Goal: Task Accomplishment & Management: Complete application form

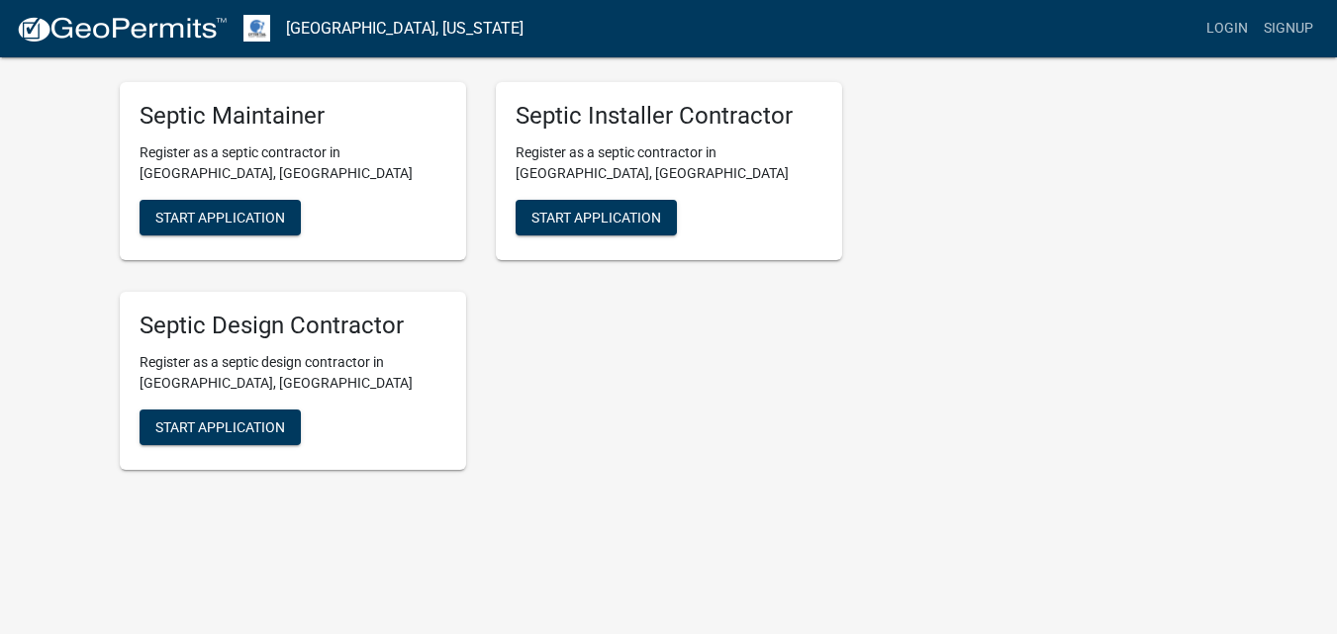
scroll to position [2800, 0]
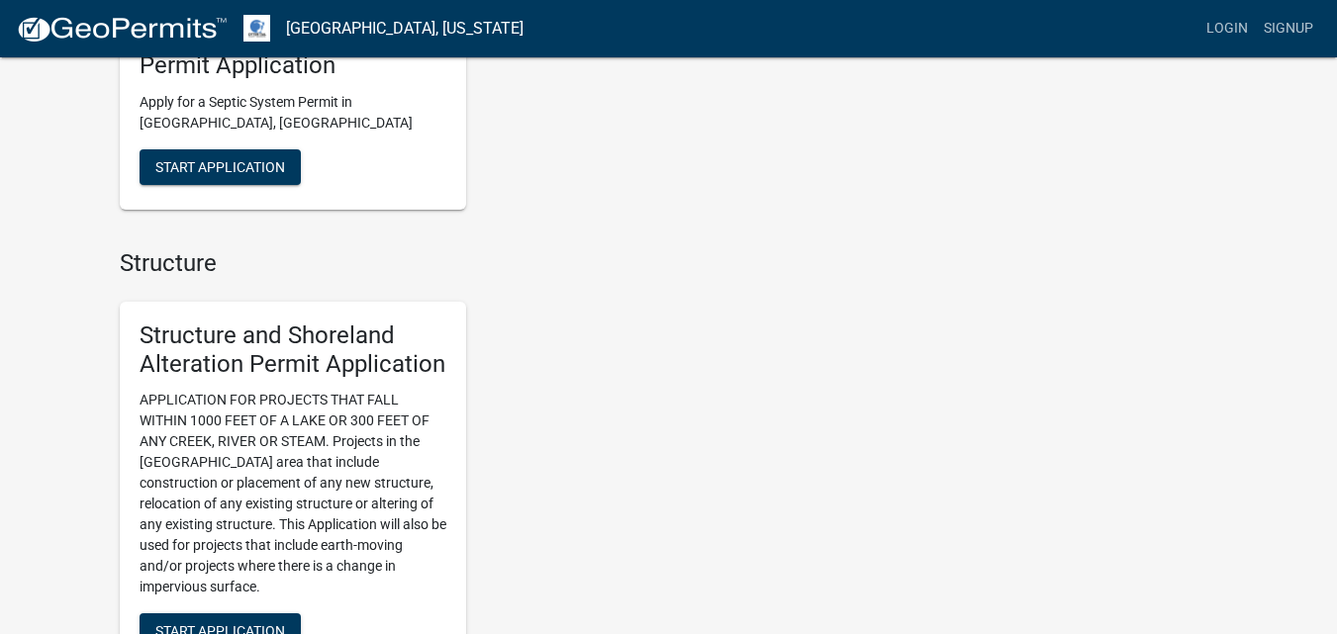
scroll to position [1287, 0]
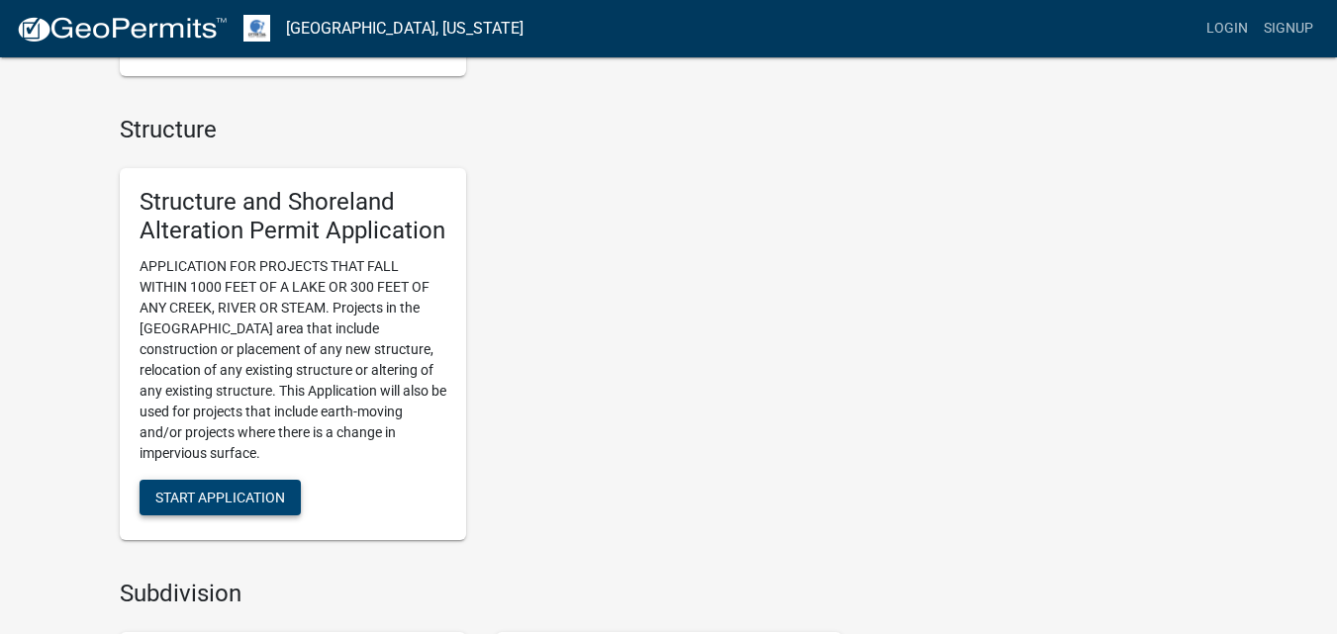
click at [273, 498] on span "Start Application" at bounding box center [220, 498] width 130 height 16
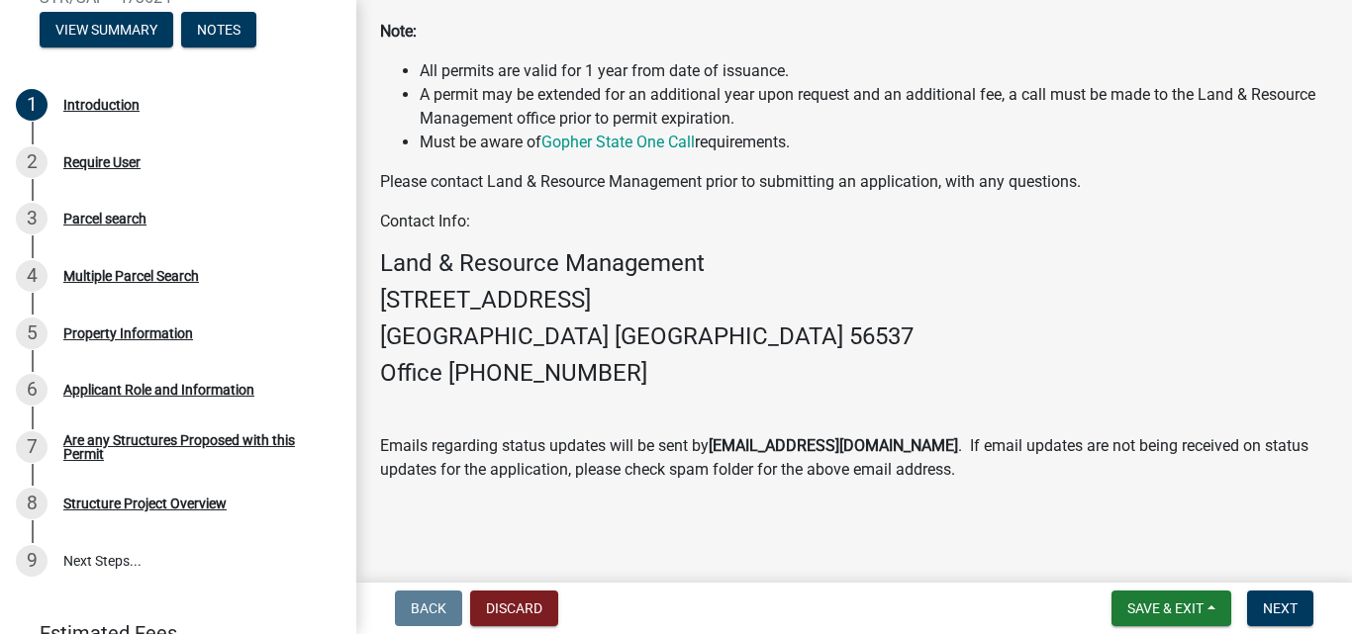
scroll to position [297, 0]
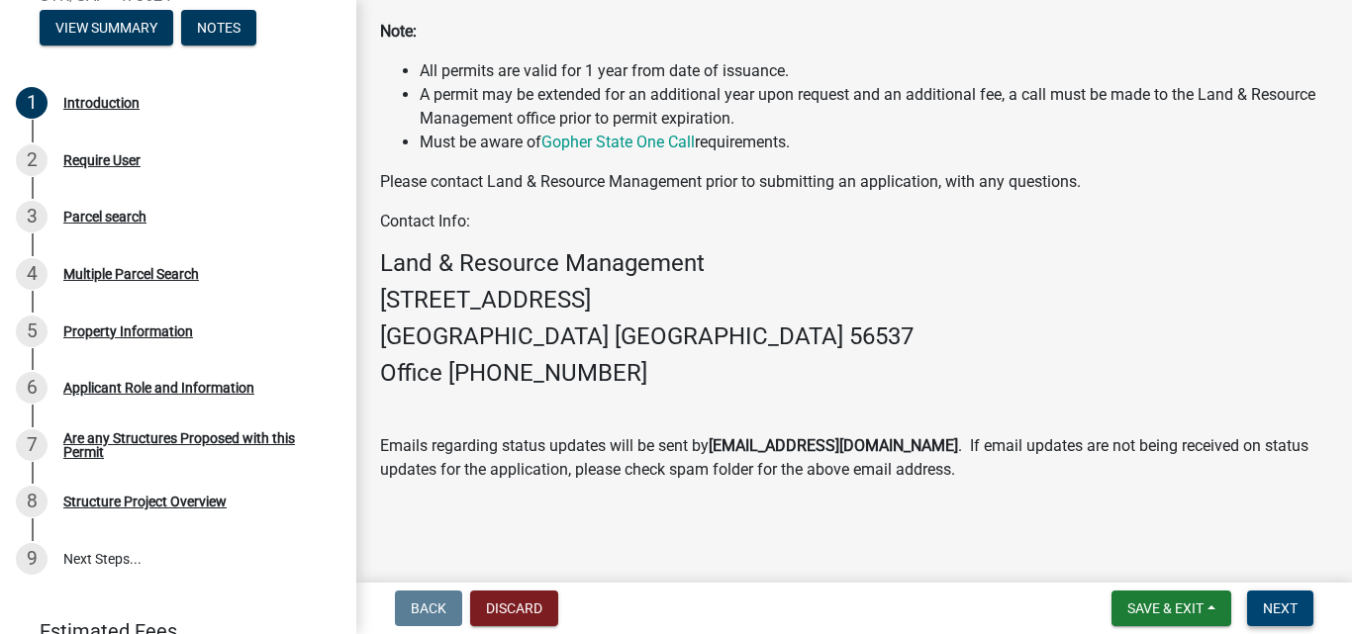
click at [1259, 607] on button "Next" at bounding box center [1280, 609] width 66 height 36
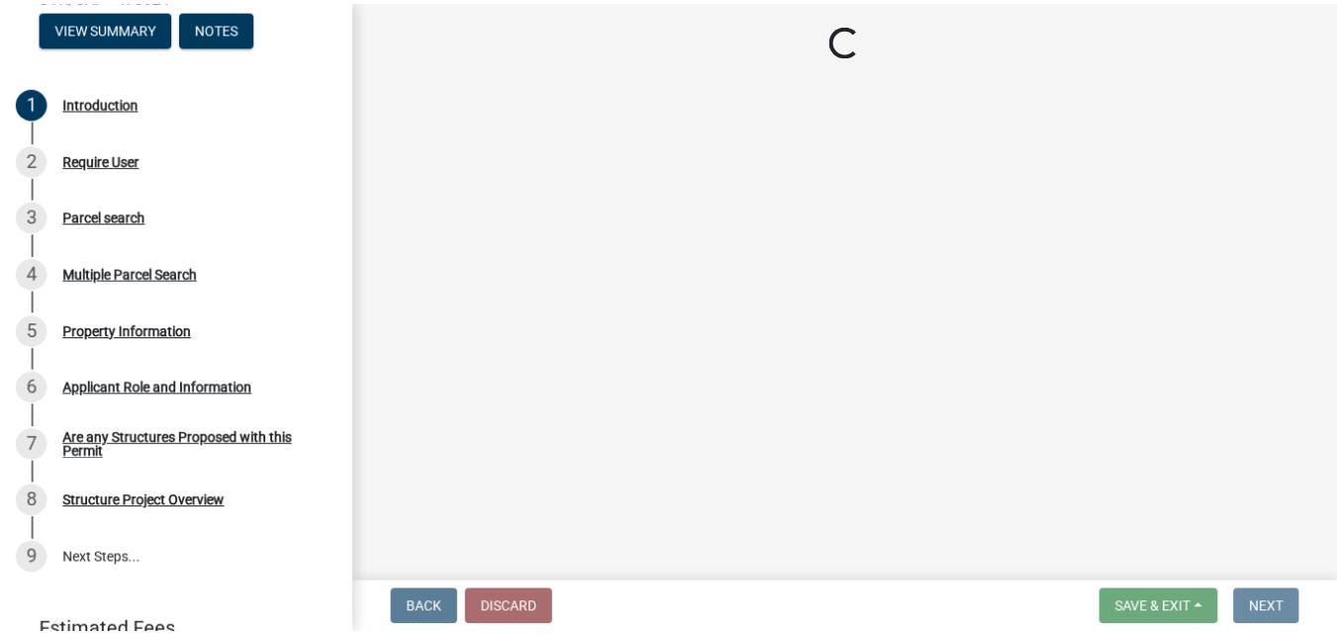
scroll to position [0, 0]
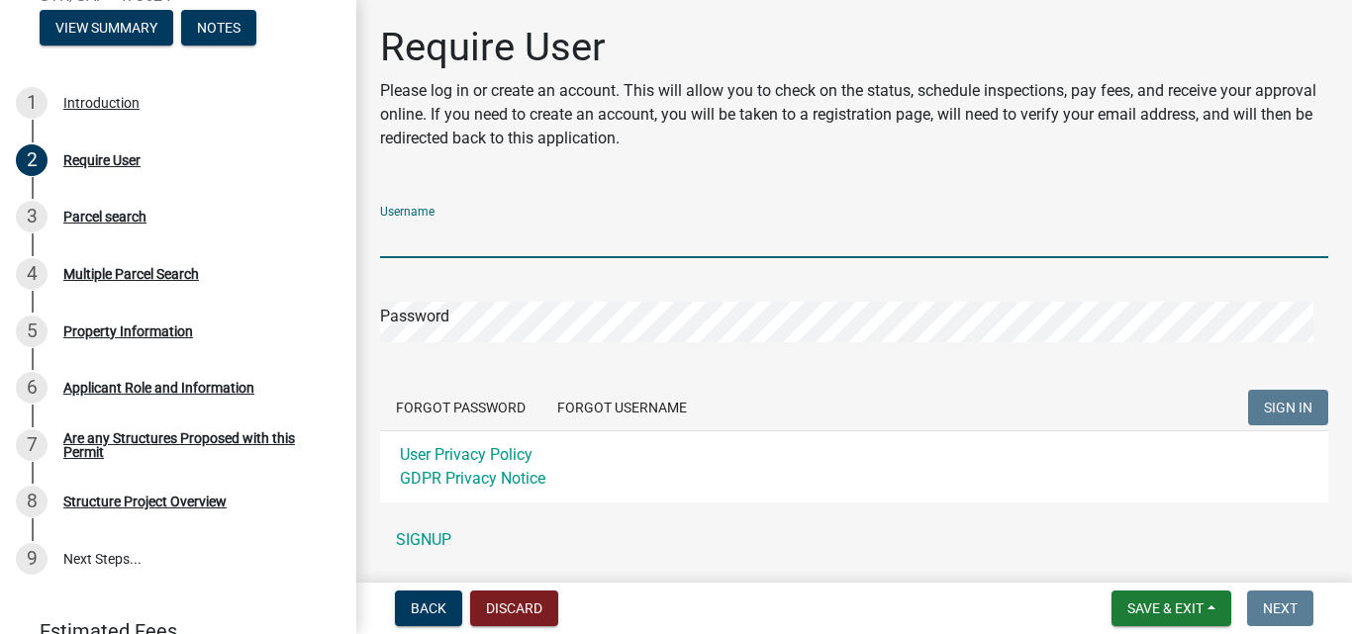
click at [699, 225] on input "Username" at bounding box center [854, 238] width 948 height 41
type input "[PERSON_NAME]"
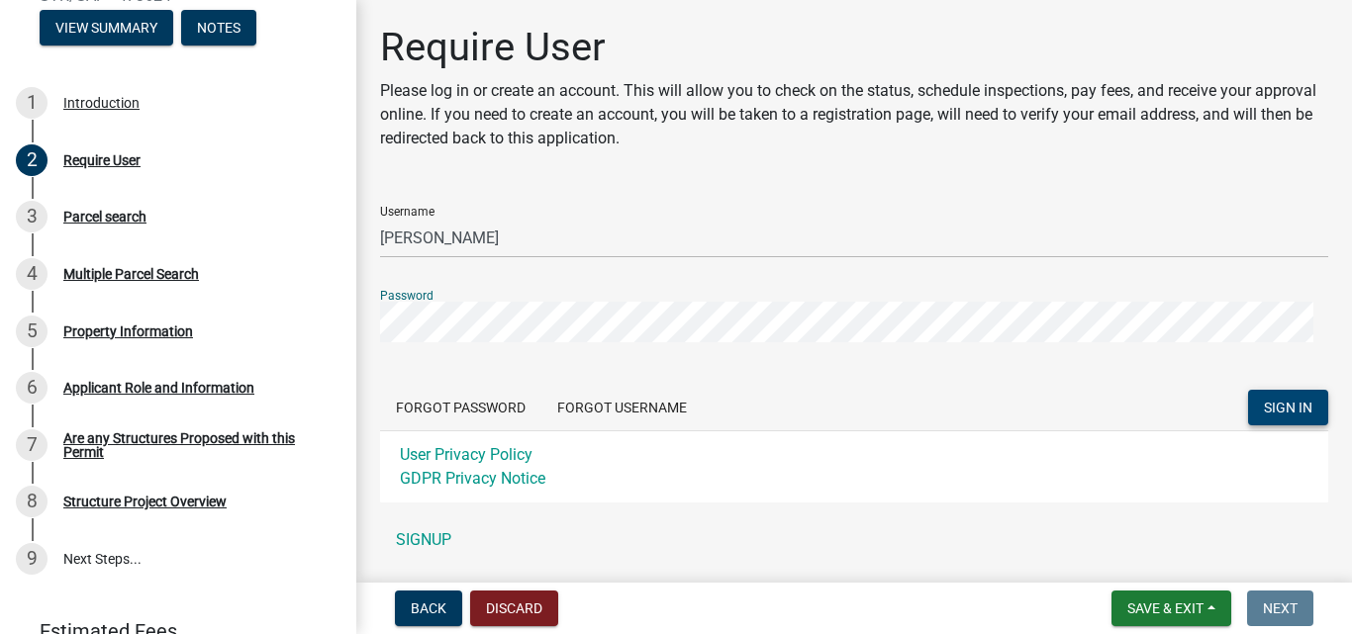
click at [1270, 401] on span "SIGN IN" at bounding box center [1288, 408] width 48 height 16
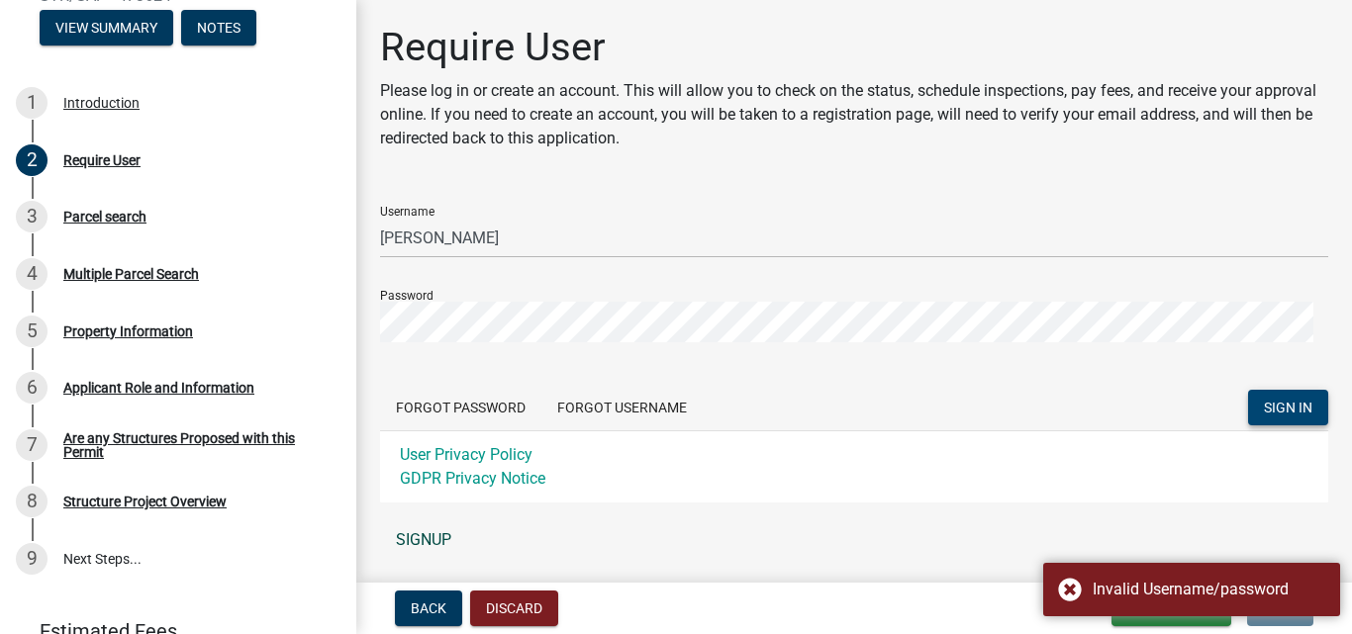
click at [422, 539] on link "SIGNUP" at bounding box center [854, 541] width 948 height 40
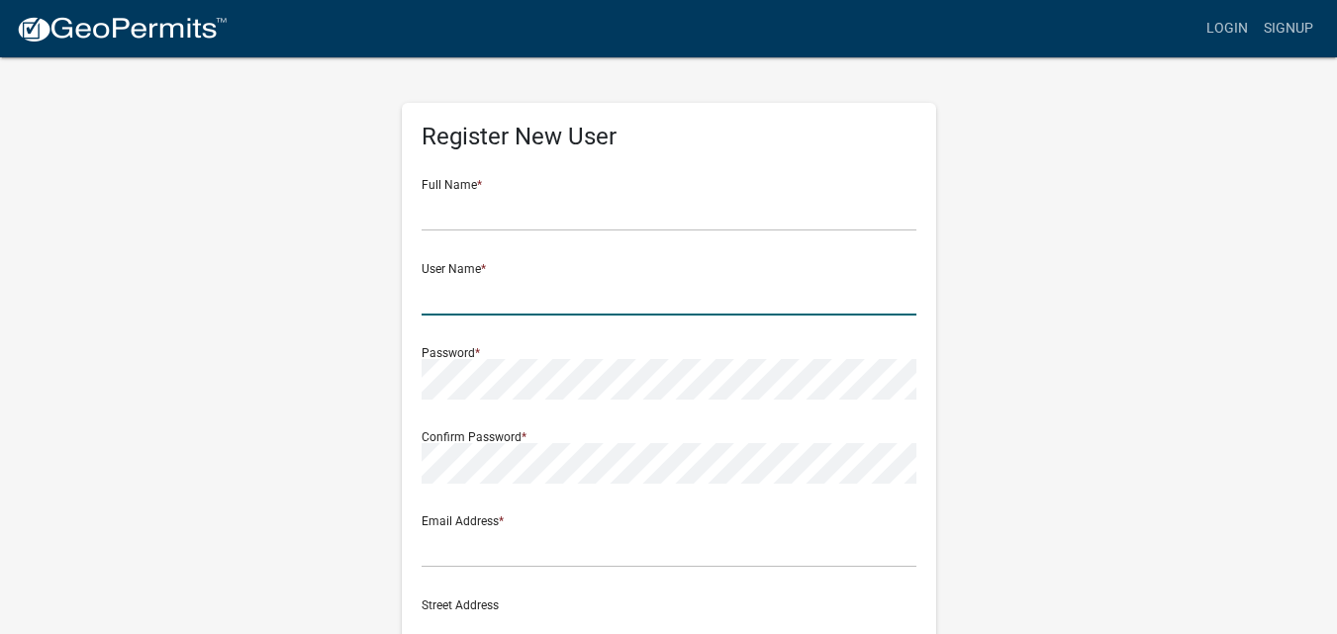
type input "[PERSON_NAME]"
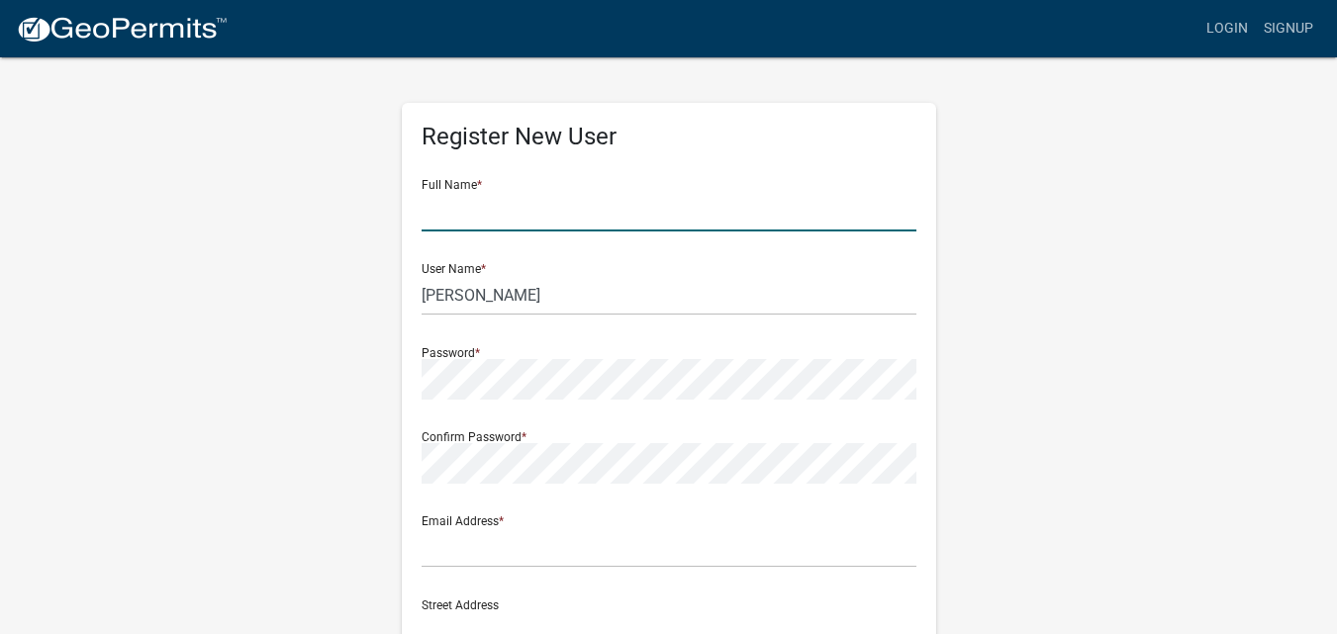
click at [562, 202] on input "text" at bounding box center [669, 211] width 495 height 41
type input "[PERSON_NAME]"
type input "[STREET_ADDRESS][PERSON_NAME]"
type input "[GEOGRAPHIC_DATA]"
type input "MN"
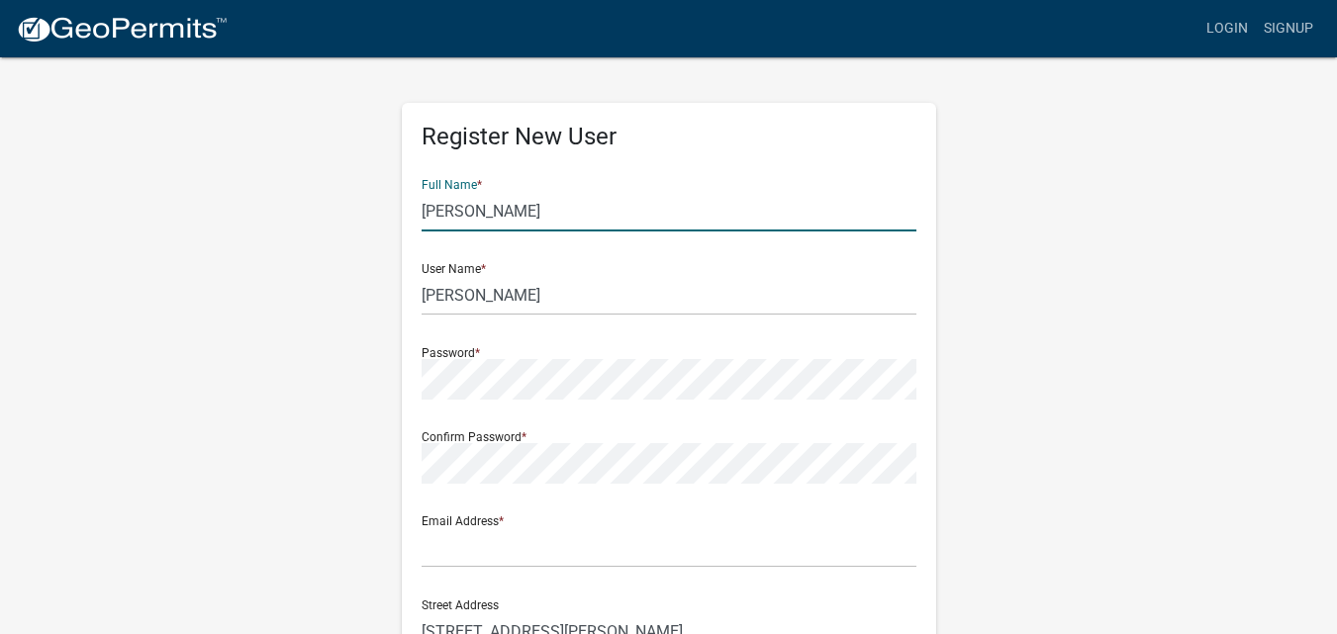
type input "56576"
type input "2185351542"
click at [1100, 486] on div "Register New User Full Name * [PERSON_NAME] User Name * [PERSON_NAME] Password …" at bounding box center [669, 584] width 1128 height 1059
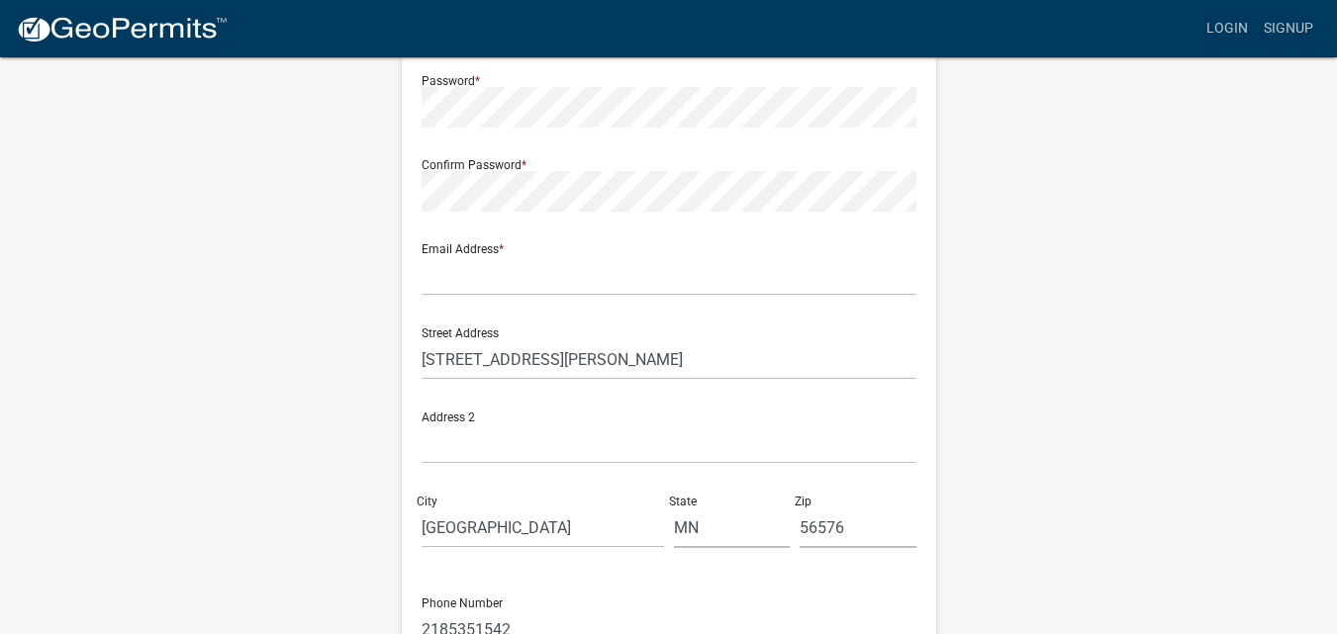
scroll to position [297, 0]
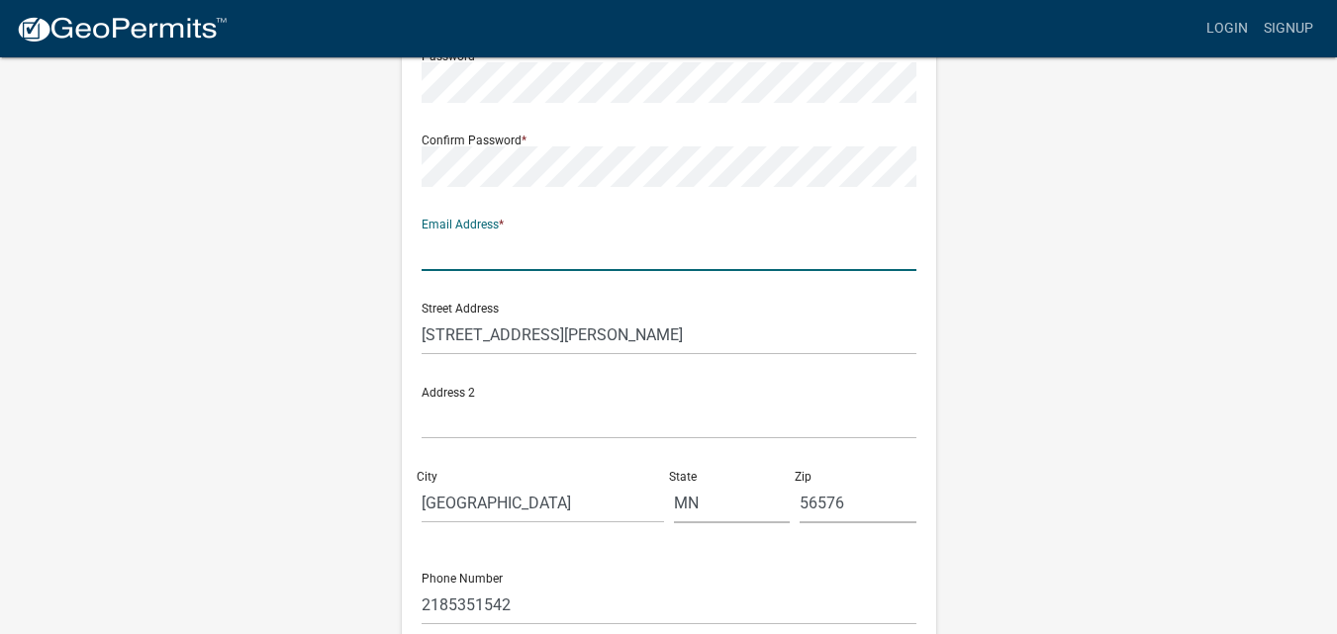
click at [524, 255] on input "text" at bounding box center [669, 251] width 495 height 41
type input "[PERSON_NAME][EMAIL_ADDRESS][PERSON_NAME][PERSON_NAME][DOMAIN_NAME]"
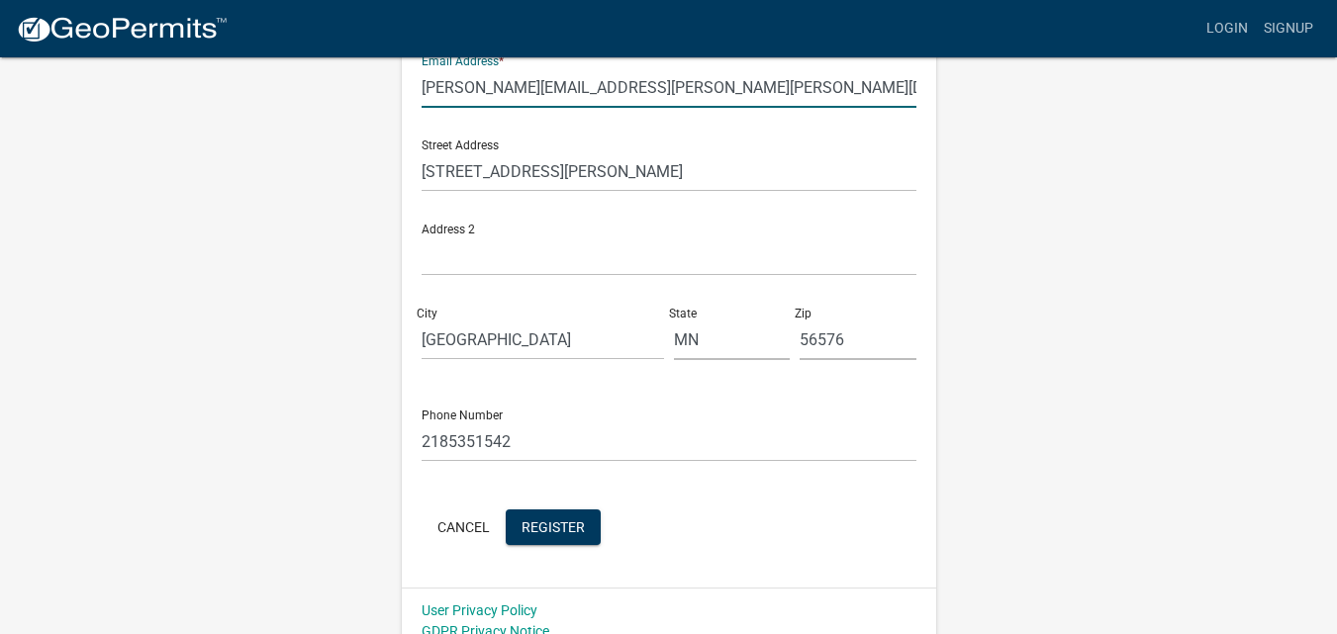
scroll to position [480, 0]
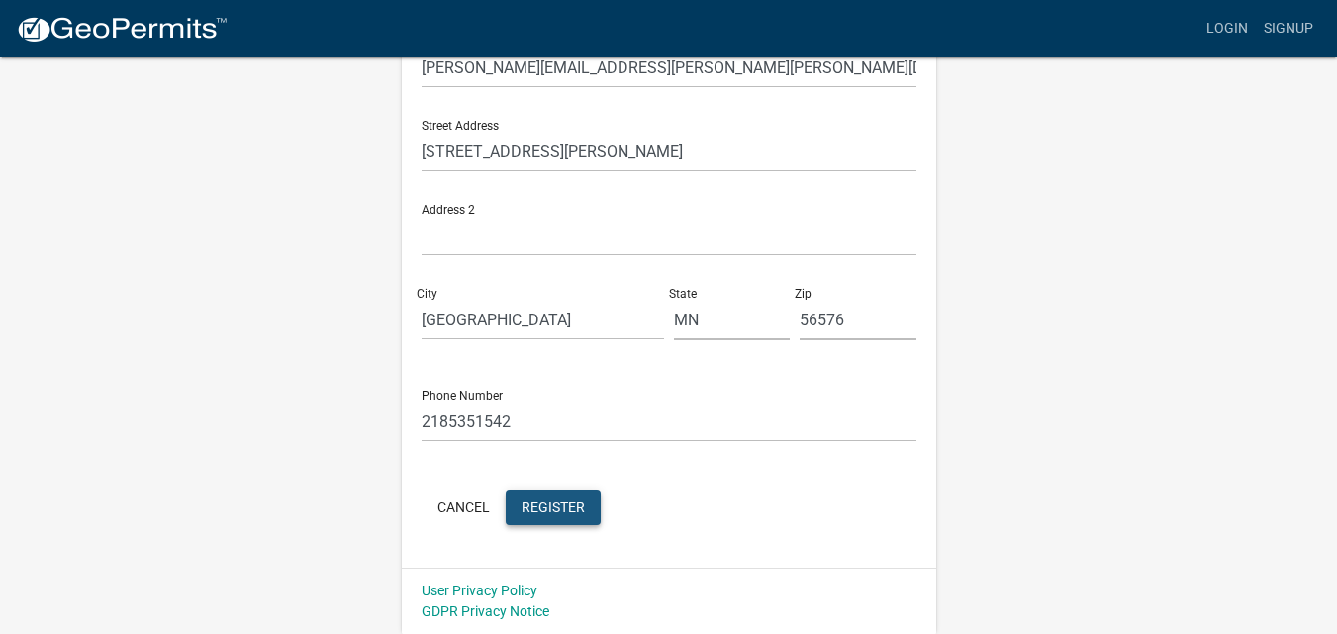
click at [551, 500] on span "Register" at bounding box center [553, 507] width 63 height 16
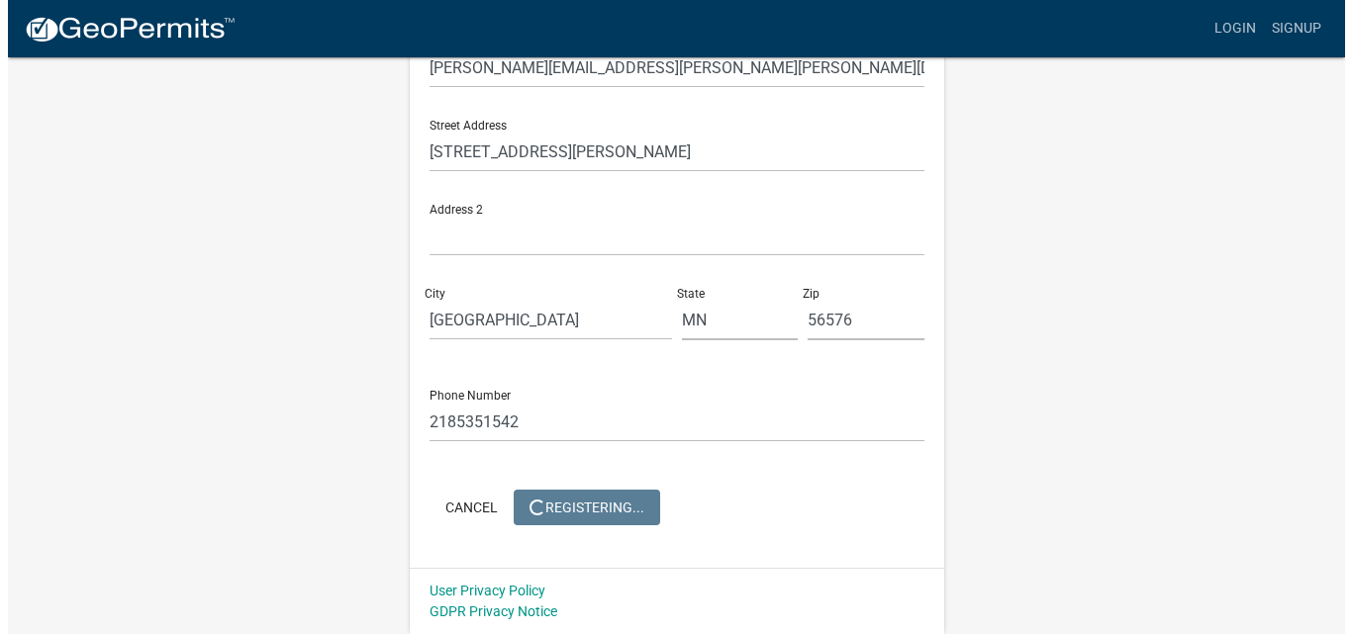
scroll to position [0, 0]
